Goal: Leave review/rating: Leave review/rating

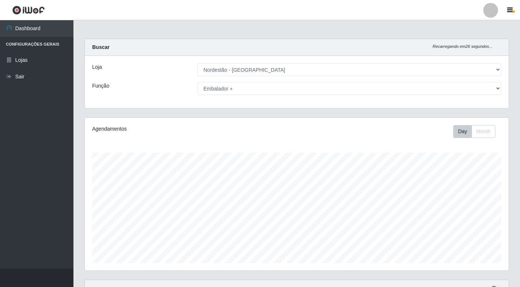
select select "454"
select select "70"
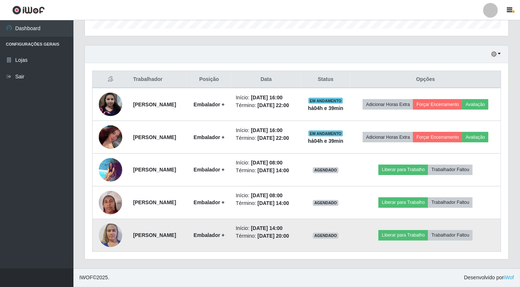
scroll to position [152, 424]
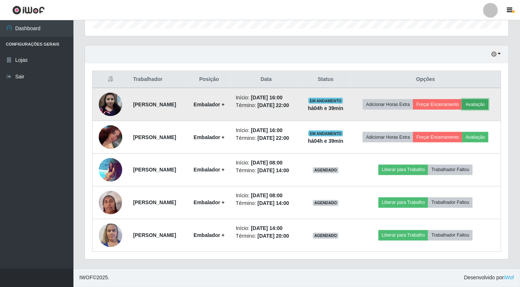
click at [481, 105] on button "Avaliação" at bounding box center [476, 104] width 26 height 10
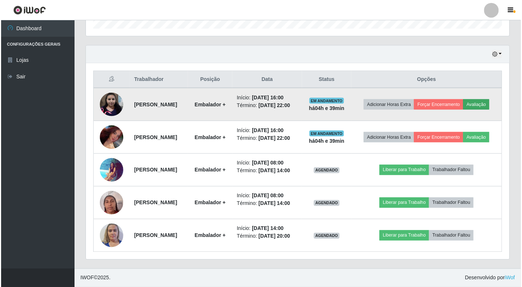
scroll to position [152, 420]
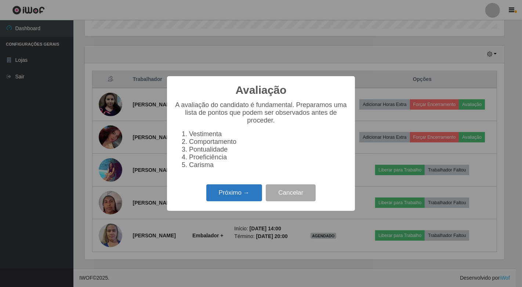
click at [225, 190] on button "Próximo →" at bounding box center [234, 192] width 56 height 17
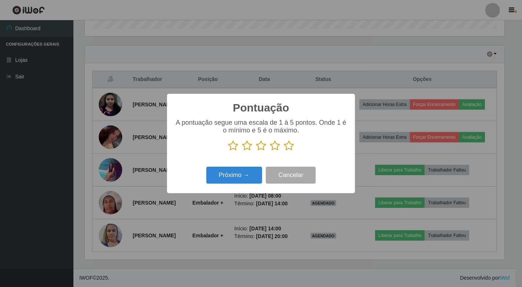
click at [288, 146] on icon at bounding box center [289, 145] width 10 height 11
click at [284, 151] on input "radio" at bounding box center [284, 151] width 0 height 0
click at [245, 170] on button "Próximo →" at bounding box center [234, 174] width 56 height 17
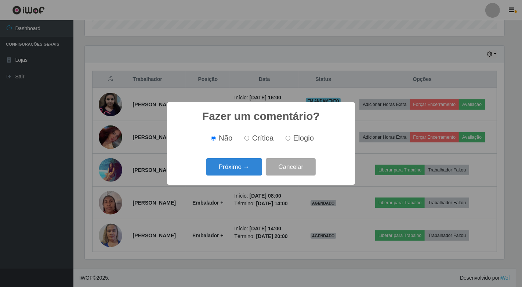
click at [287, 137] on input "Elogio" at bounding box center [288, 138] width 5 height 5
radio input "true"
click at [245, 164] on button "Próximo →" at bounding box center [234, 166] width 56 height 17
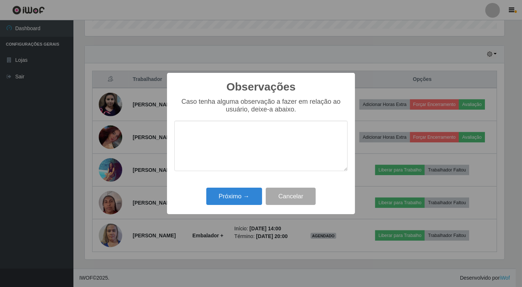
click at [234, 126] on textarea at bounding box center [261, 146] width 173 height 50
type textarea "M"
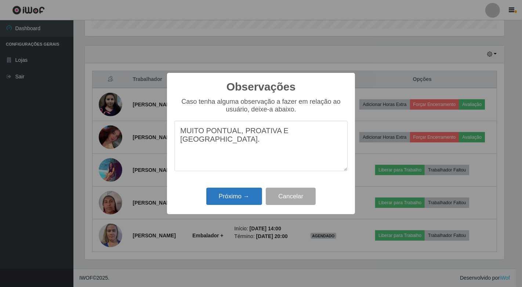
type textarea "MUITO PONTUAL, PROATIVA E [GEOGRAPHIC_DATA]."
click at [233, 202] on button "Próximo →" at bounding box center [234, 195] width 56 height 17
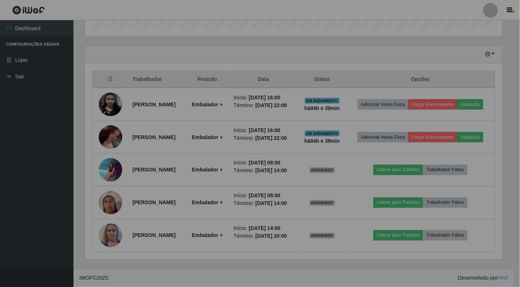
scroll to position [152, 424]
